Goal: Register for event/course

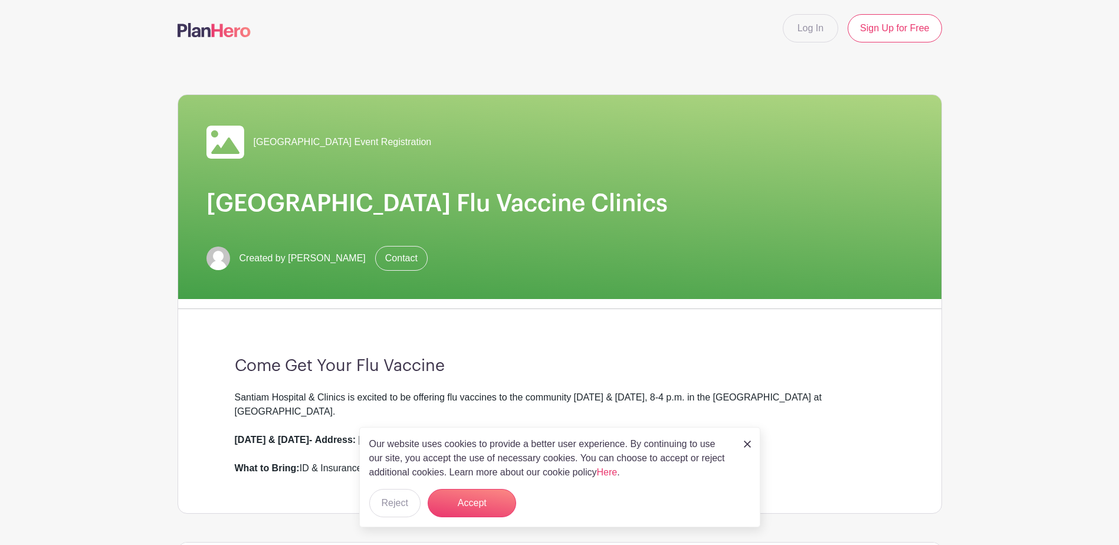
click at [746, 444] on img at bounding box center [747, 444] width 7 height 7
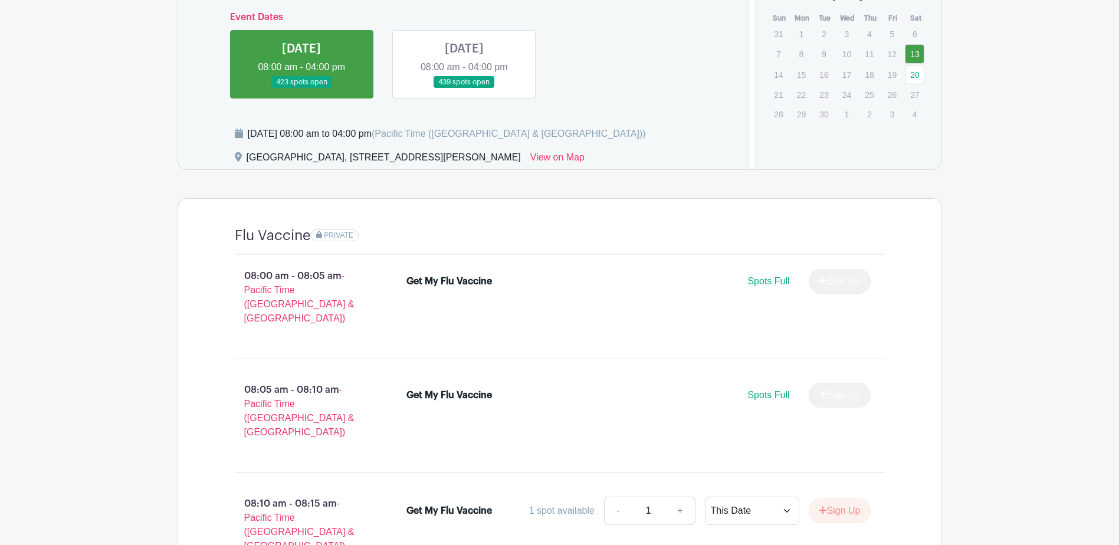
scroll to position [590, 0]
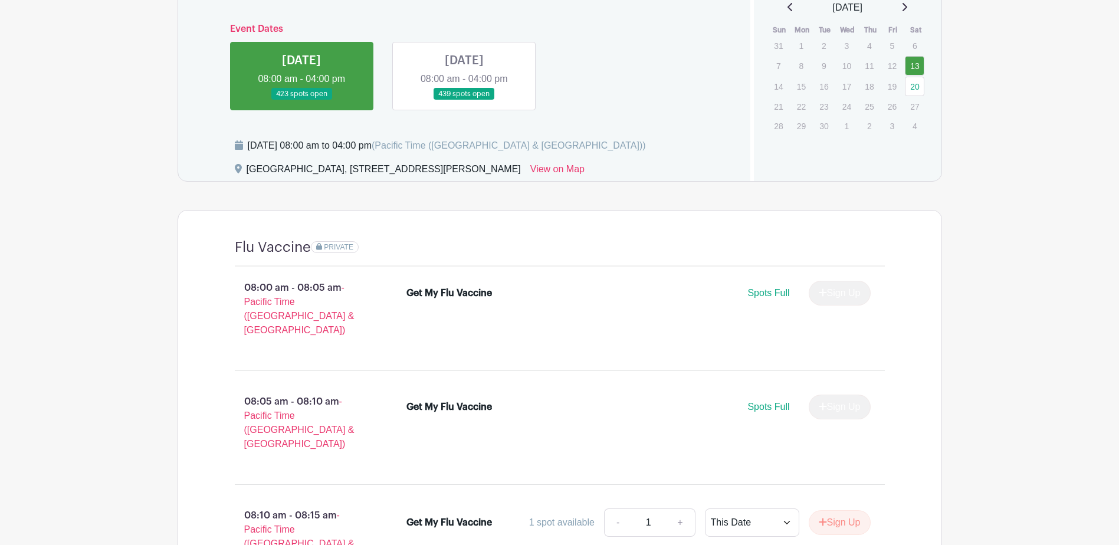
click at [464, 100] on link at bounding box center [464, 100] width 0 height 0
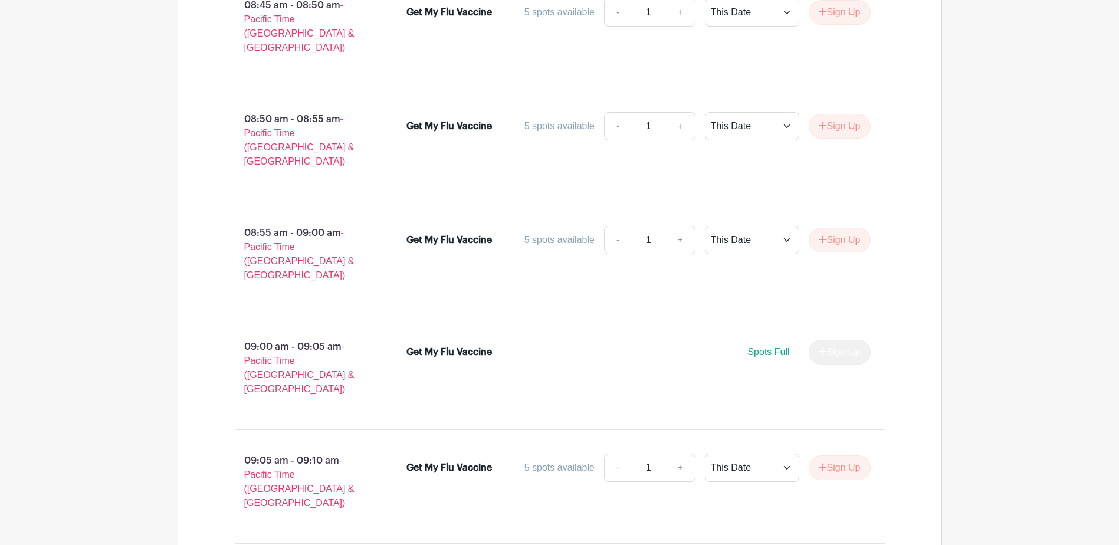
scroll to position [1888, 0]
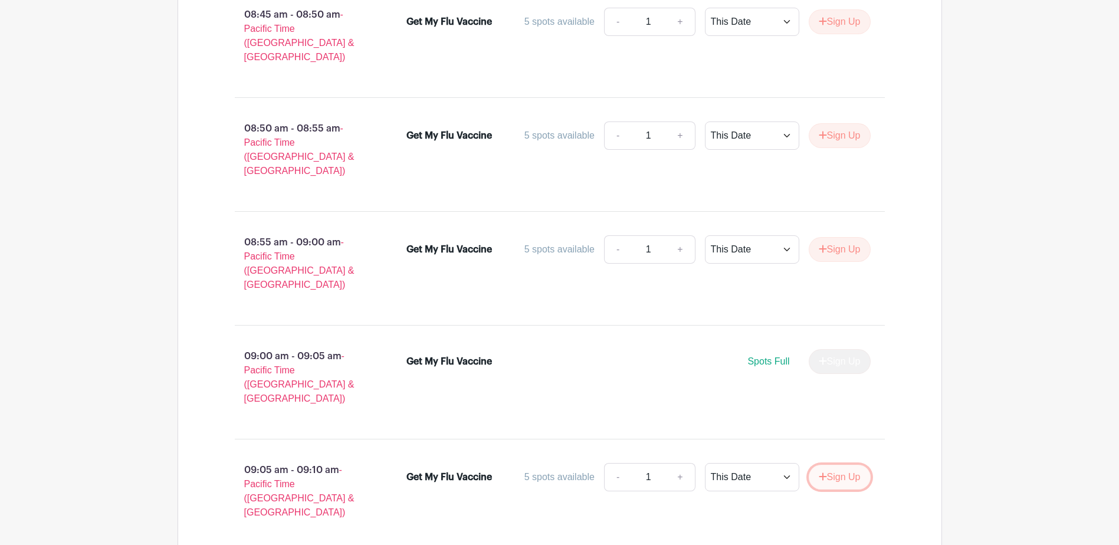
click at [831, 465] on button "Sign Up" at bounding box center [840, 477] width 62 height 25
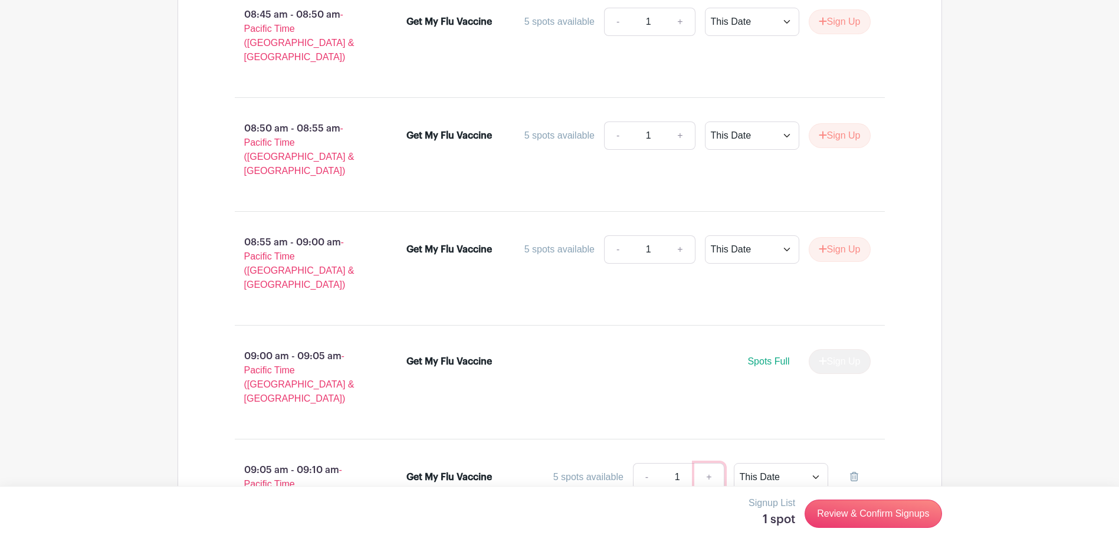
click at [709, 463] on link "+" at bounding box center [708, 477] width 29 height 28
type input "2"
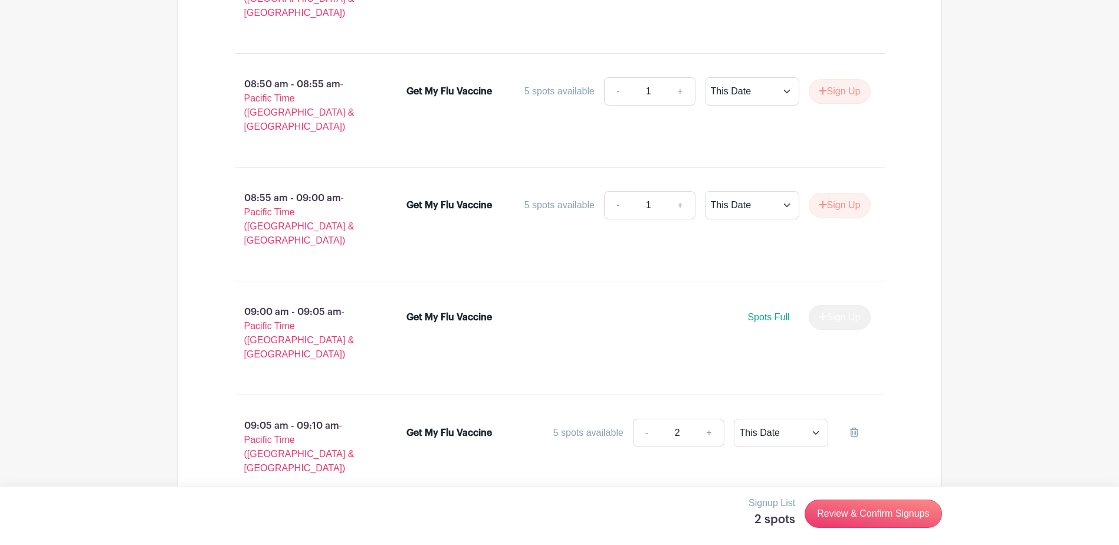
scroll to position [2065, 0]
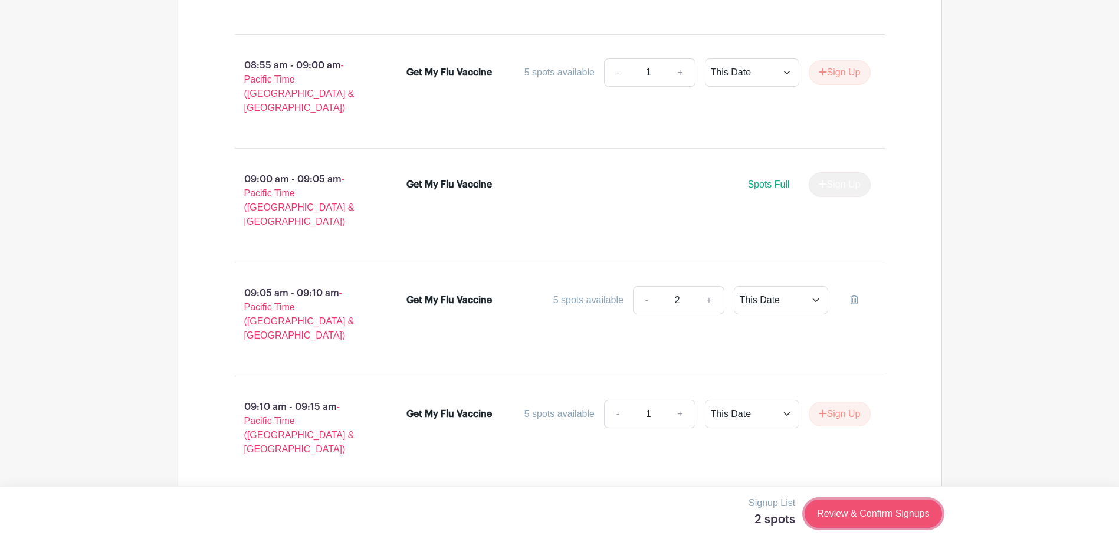
click at [832, 511] on link "Review & Confirm Signups" at bounding box center [873, 514] width 137 height 28
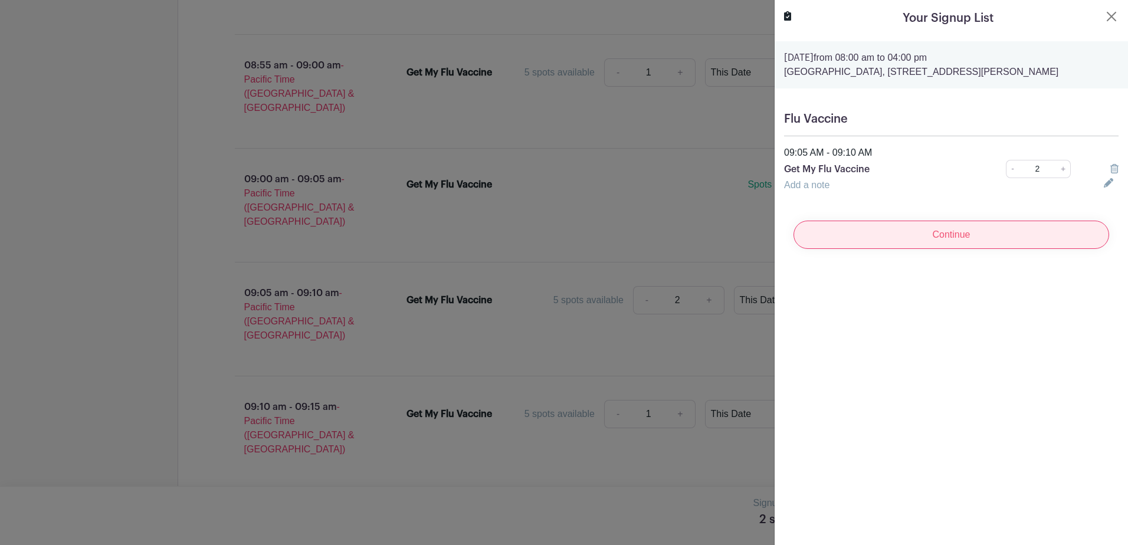
click at [887, 247] on input "Continue" at bounding box center [952, 235] width 316 height 28
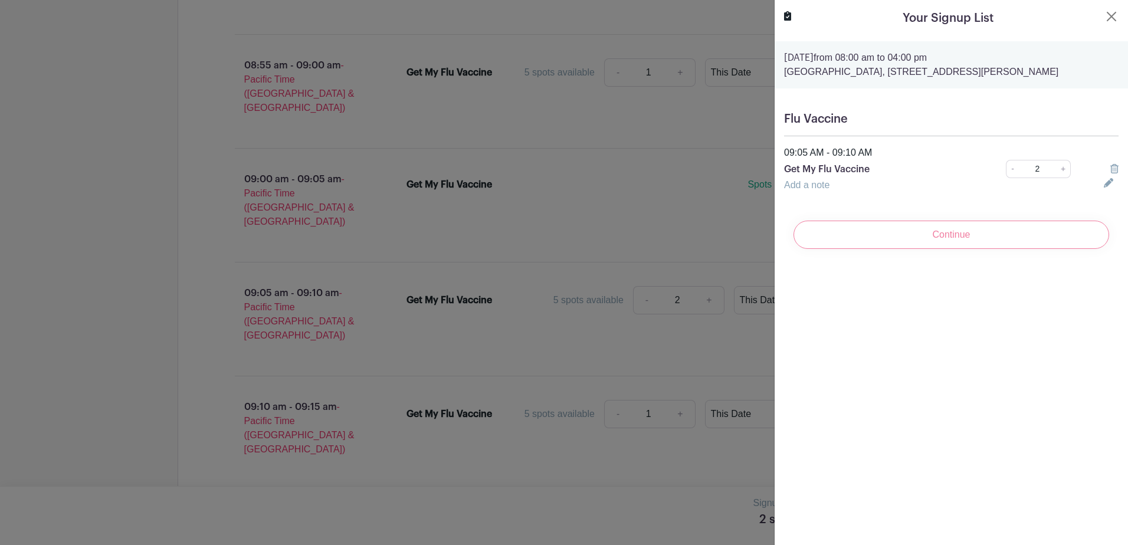
click at [949, 250] on div "Continue" at bounding box center [951, 234] width 335 height 47
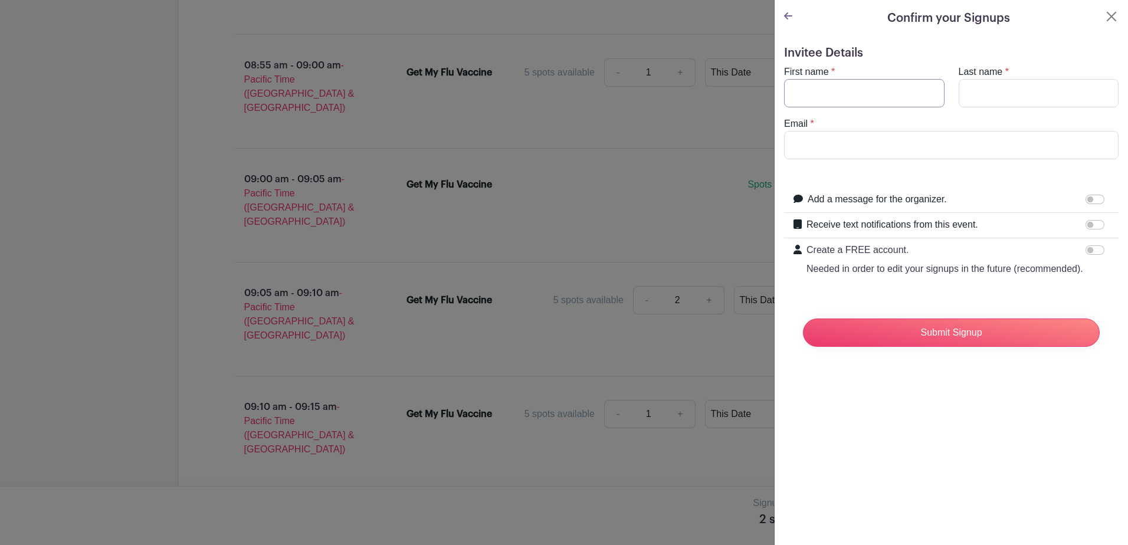
click at [805, 93] on input "First name" at bounding box center [864, 93] width 160 height 28
type input "[PERSON_NAME]"
type input "Hampton"
type input "[EMAIL_ADDRESS][DOMAIN_NAME]"
click at [909, 341] on input "Submit Signup" at bounding box center [951, 333] width 297 height 28
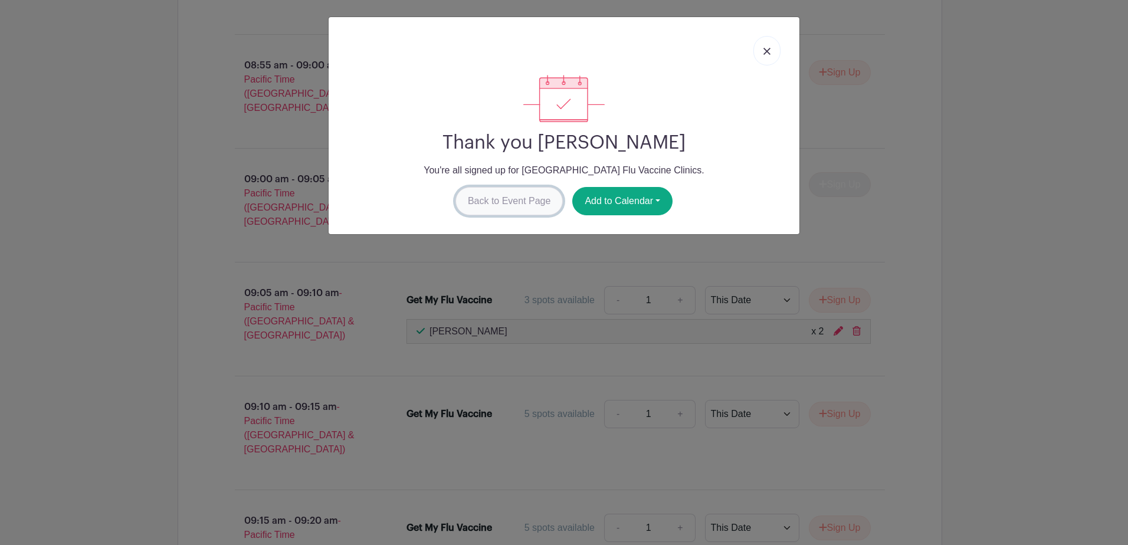
click at [521, 202] on link "Back to Event Page" at bounding box center [509, 201] width 108 height 28
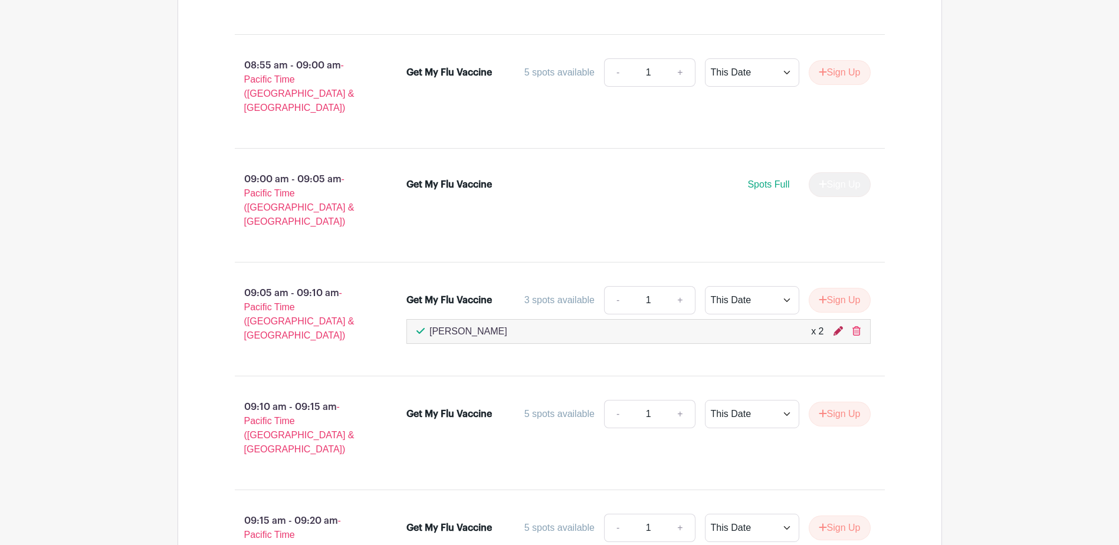
click at [837, 326] on icon at bounding box center [838, 330] width 9 height 9
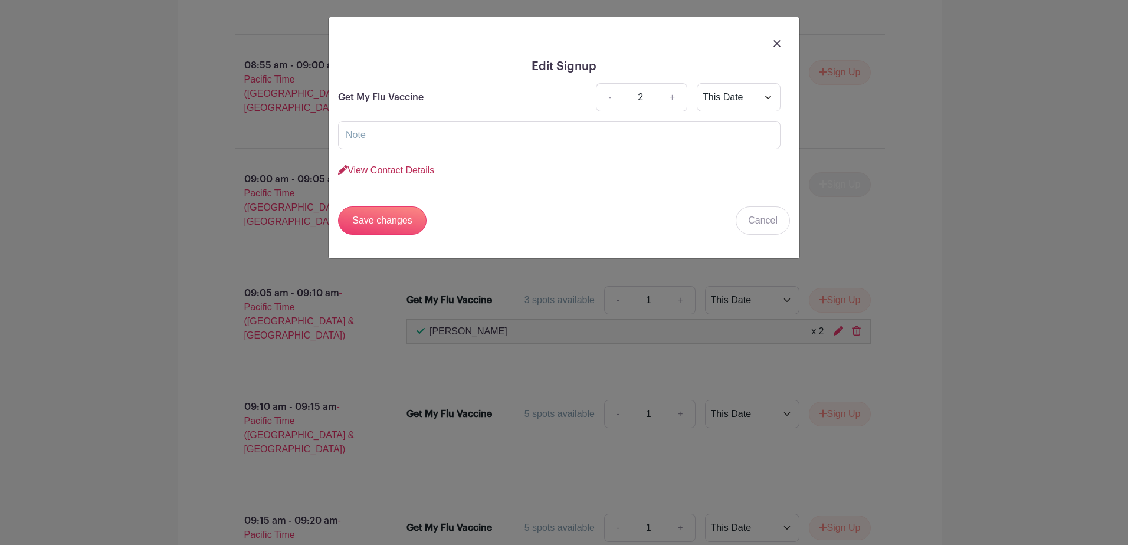
click at [389, 168] on link "View Contact Details" at bounding box center [386, 170] width 96 height 10
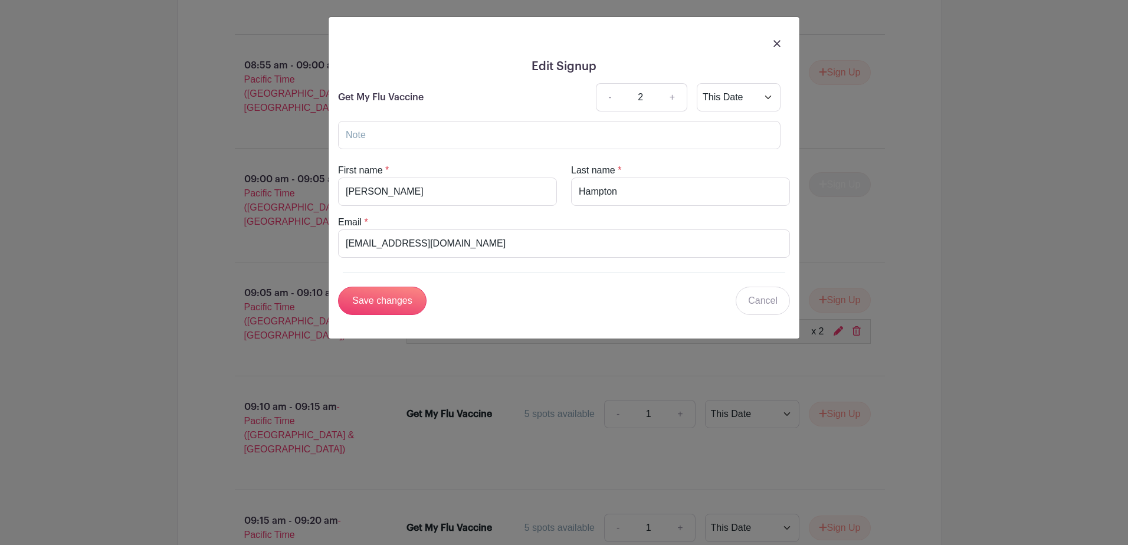
click at [778, 43] on img at bounding box center [776, 43] width 7 height 7
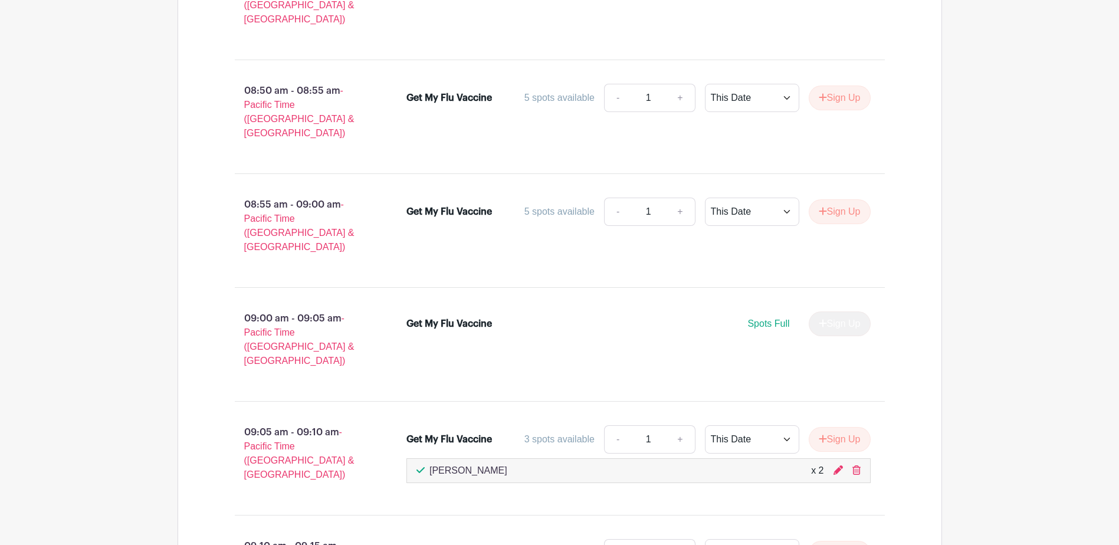
scroll to position [1888, 0]
